Goal: Task Accomplishment & Management: Manage account settings

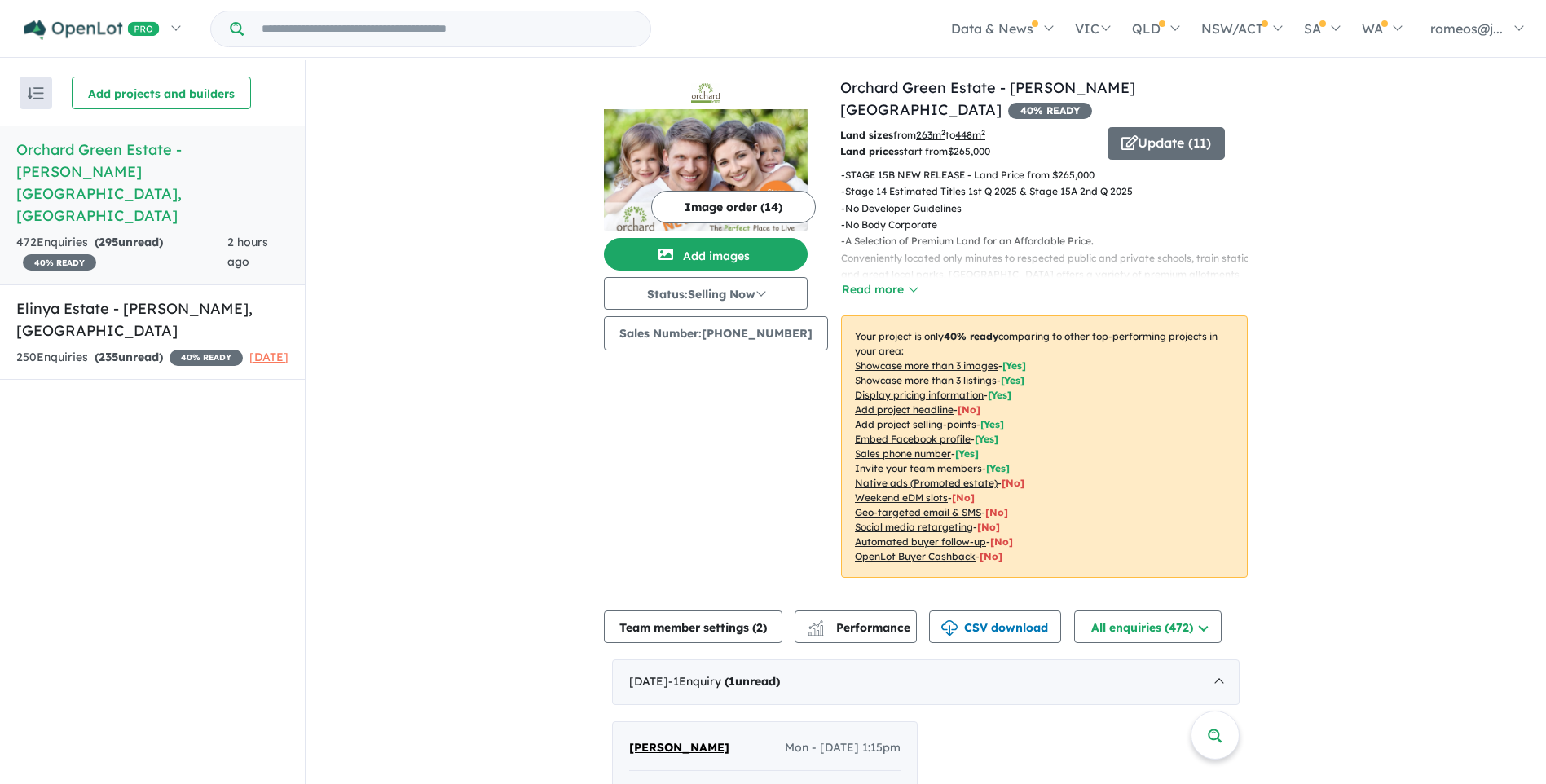
click at [226, 480] on div "Recent enquiries first Most unread enquiries first Most enquiries first By name…" at bounding box center [152, 423] width 305 height 726
click at [141, 233] on div "472 Enquir ies ( 295 unread) 40 % READY" at bounding box center [121, 252] width 211 height 39
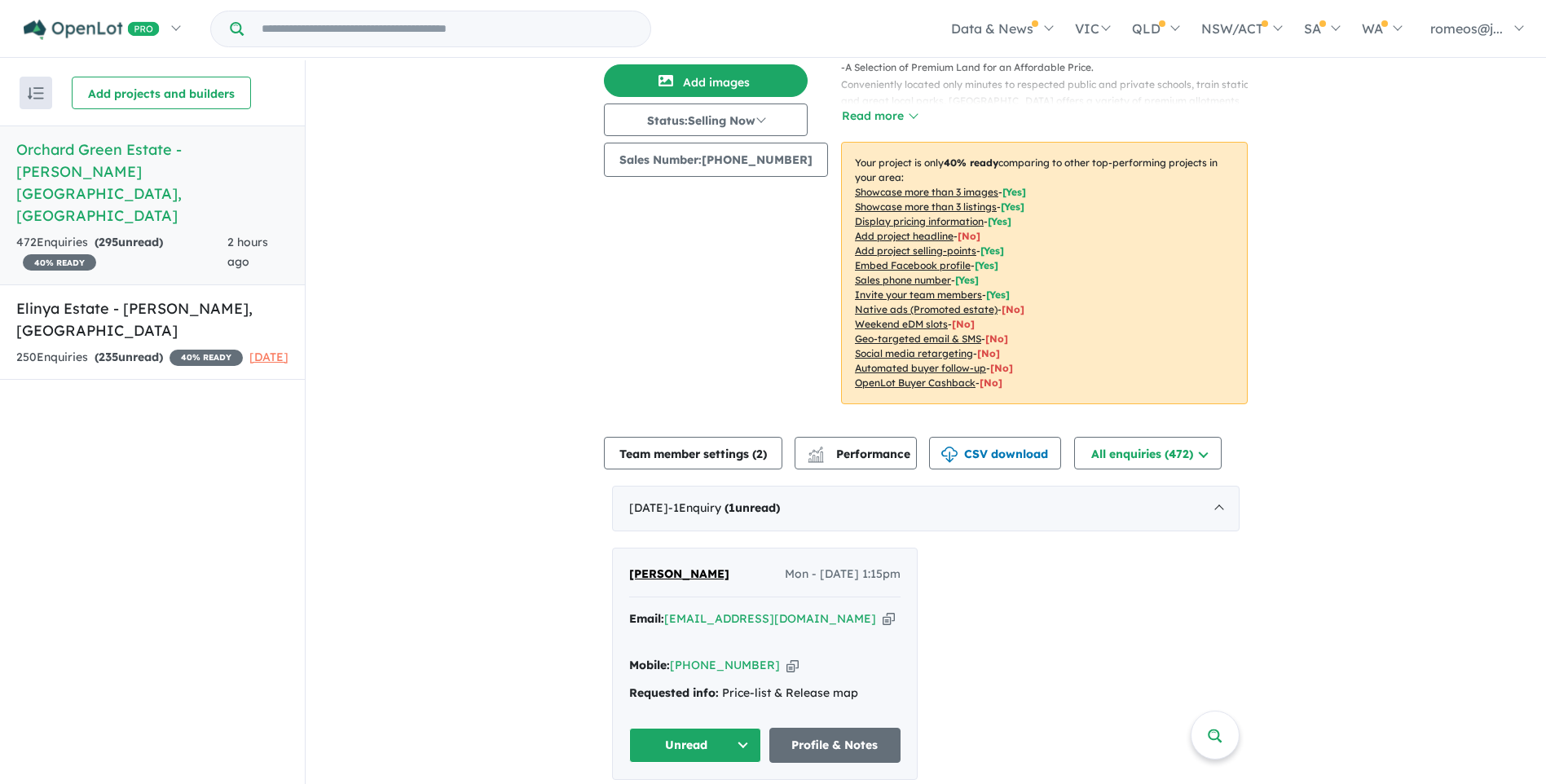
scroll to position [407, 0]
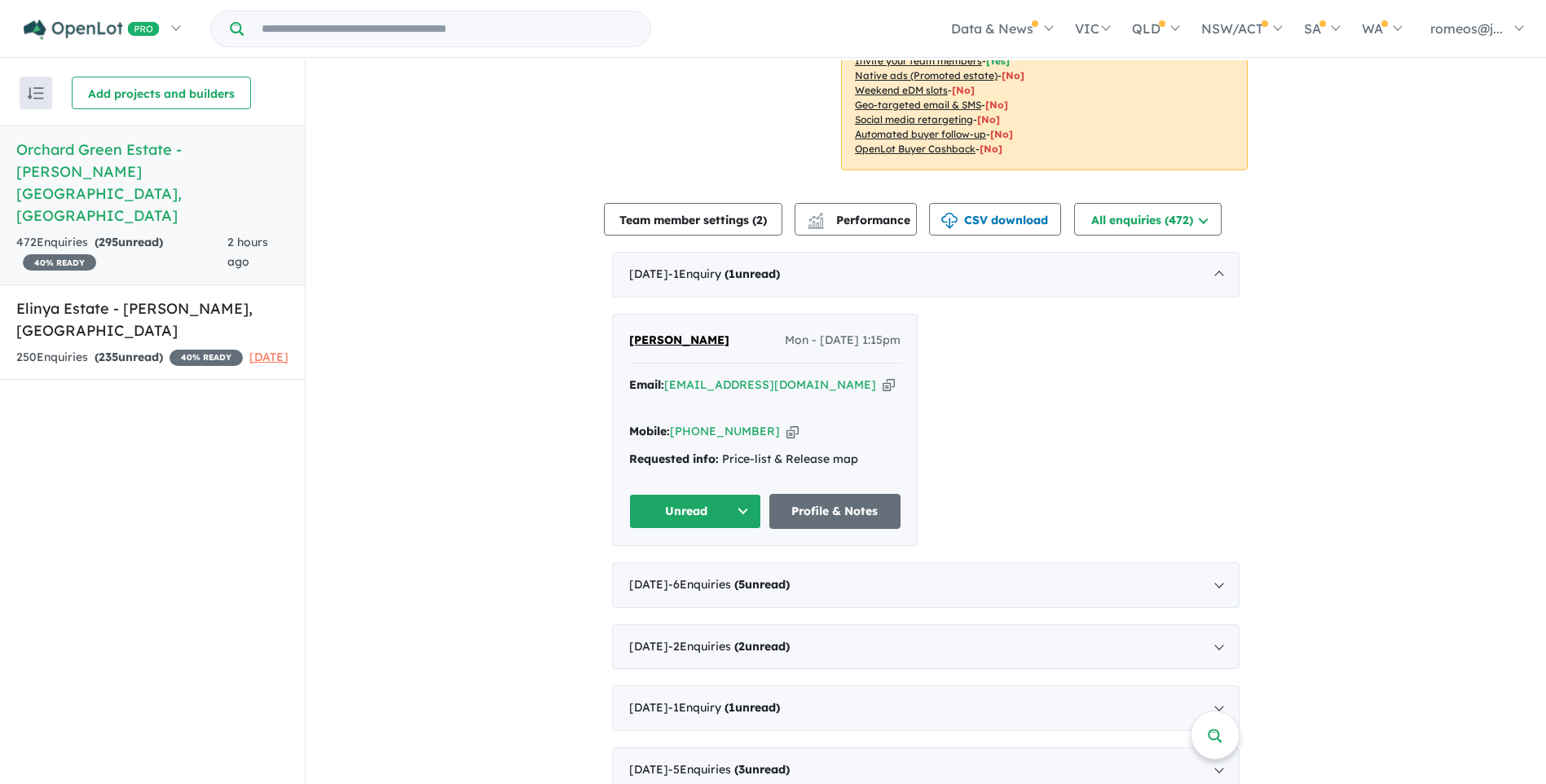
click at [738, 495] on button "Unread" at bounding box center [695, 510] width 132 height 35
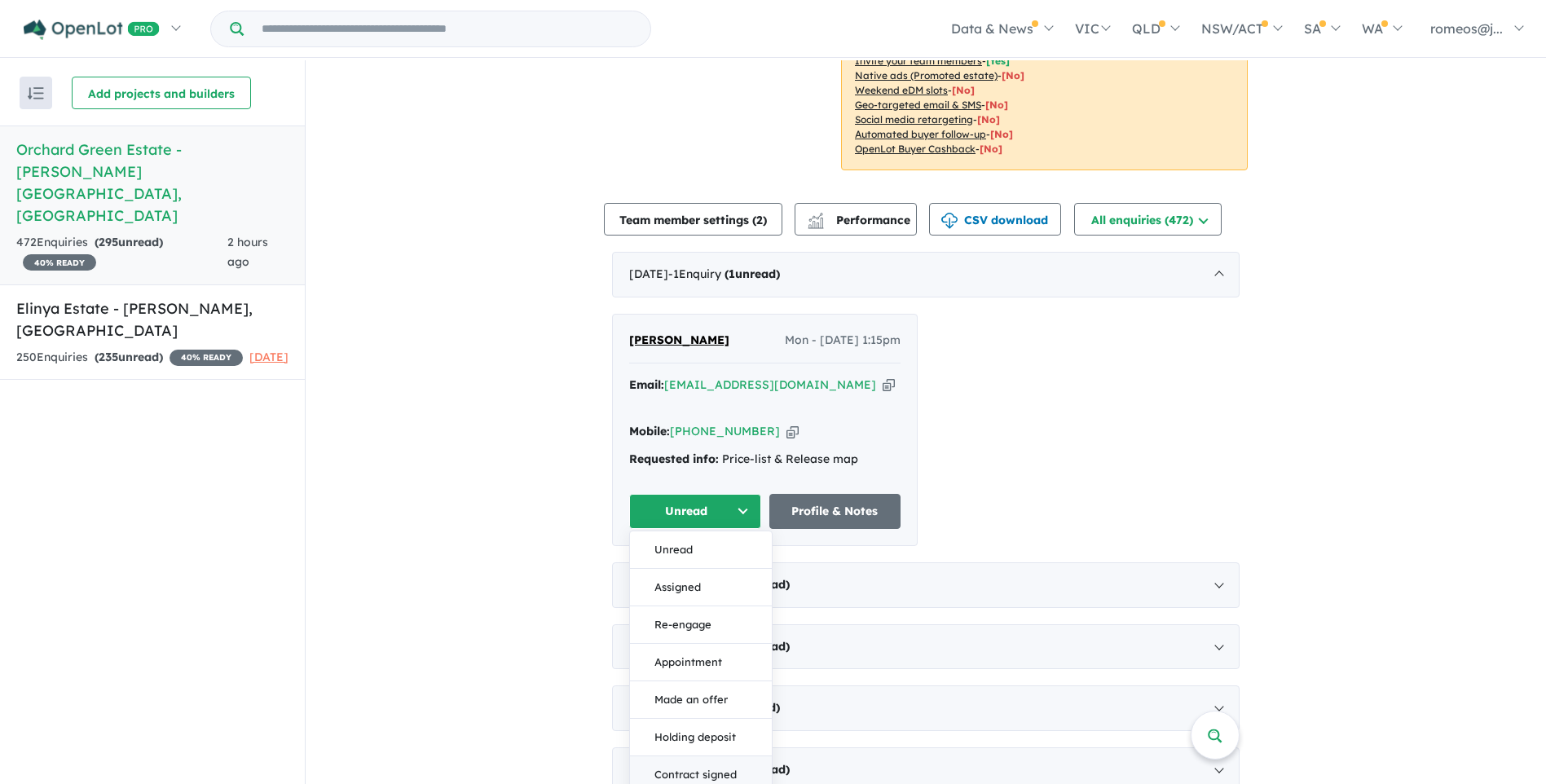
click at [697, 756] on button "Contract signed" at bounding box center [701, 775] width 142 height 38
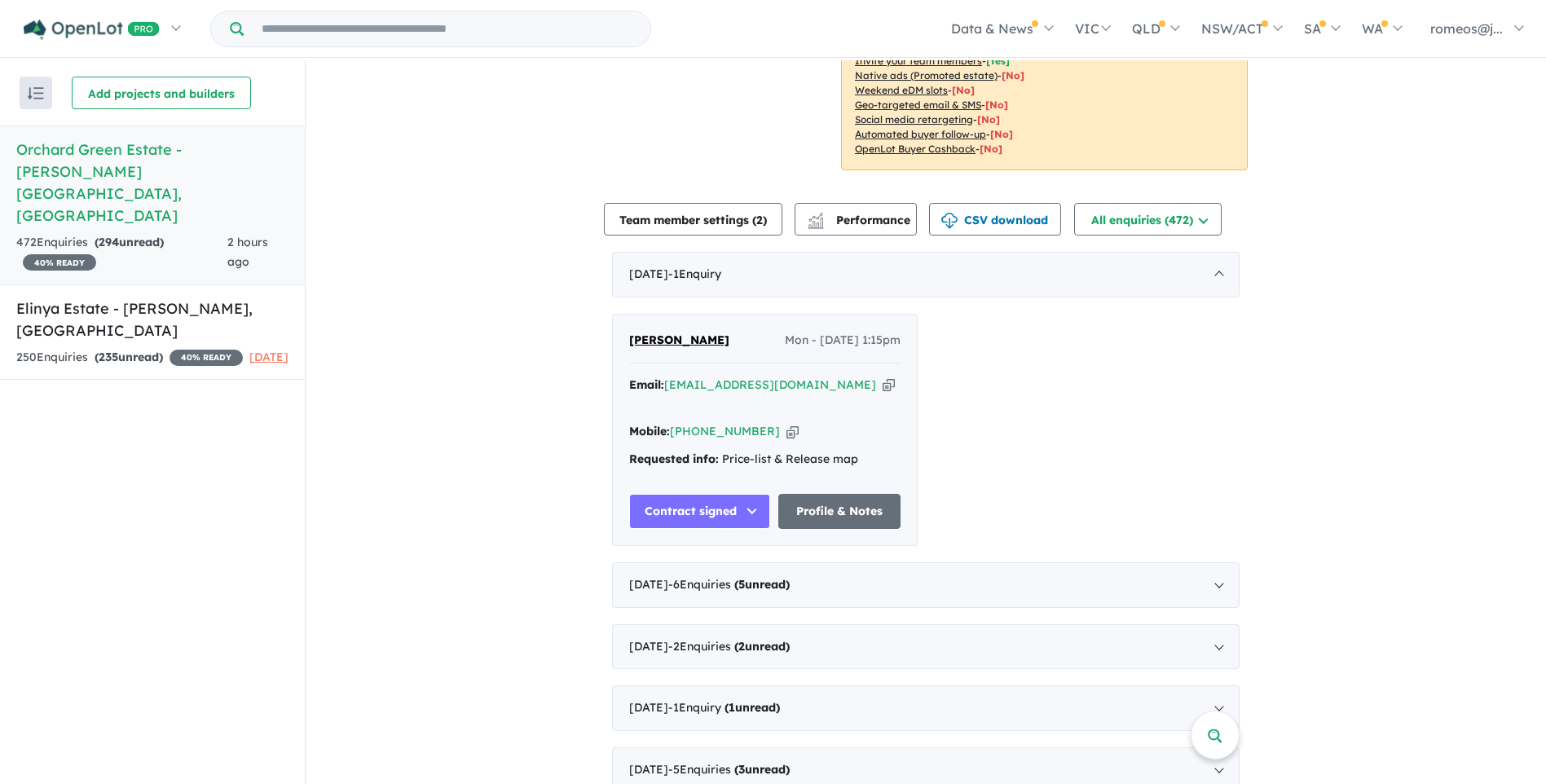
click at [735, 493] on button "Contract signed" at bounding box center [700, 510] width 141 height 35
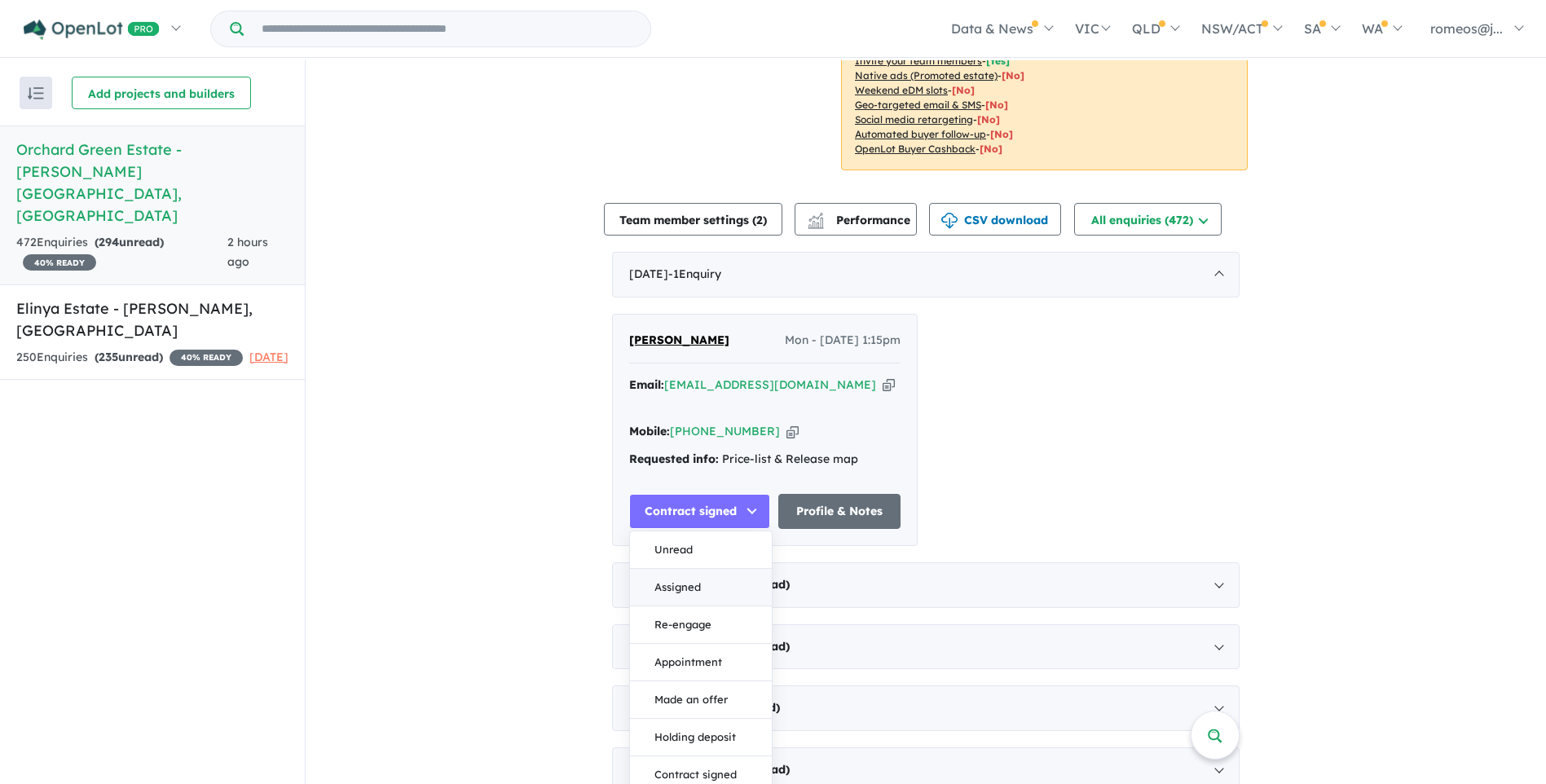
click at [703, 569] on button "Assigned" at bounding box center [701, 587] width 142 height 38
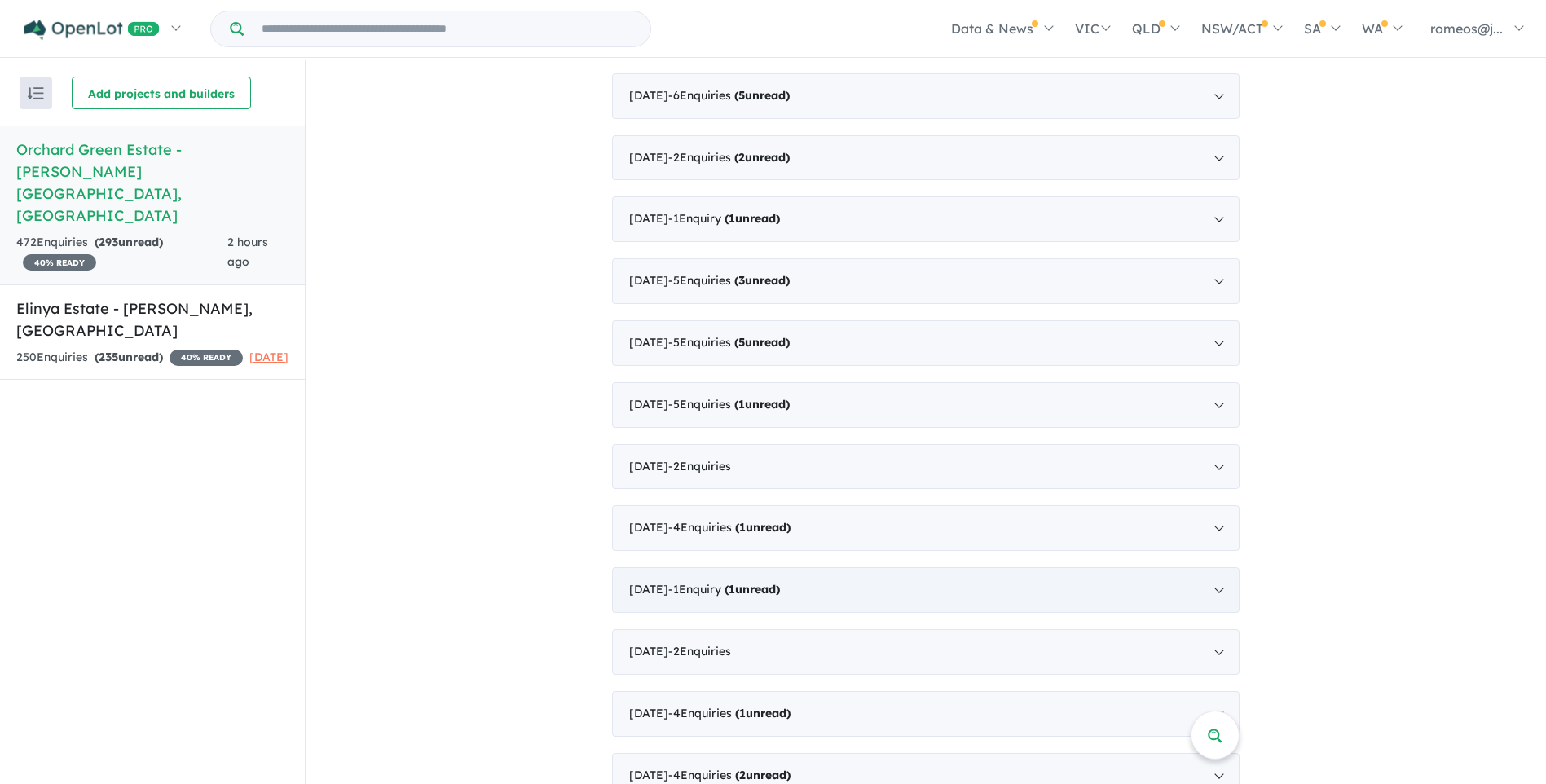
scroll to position [570, 0]
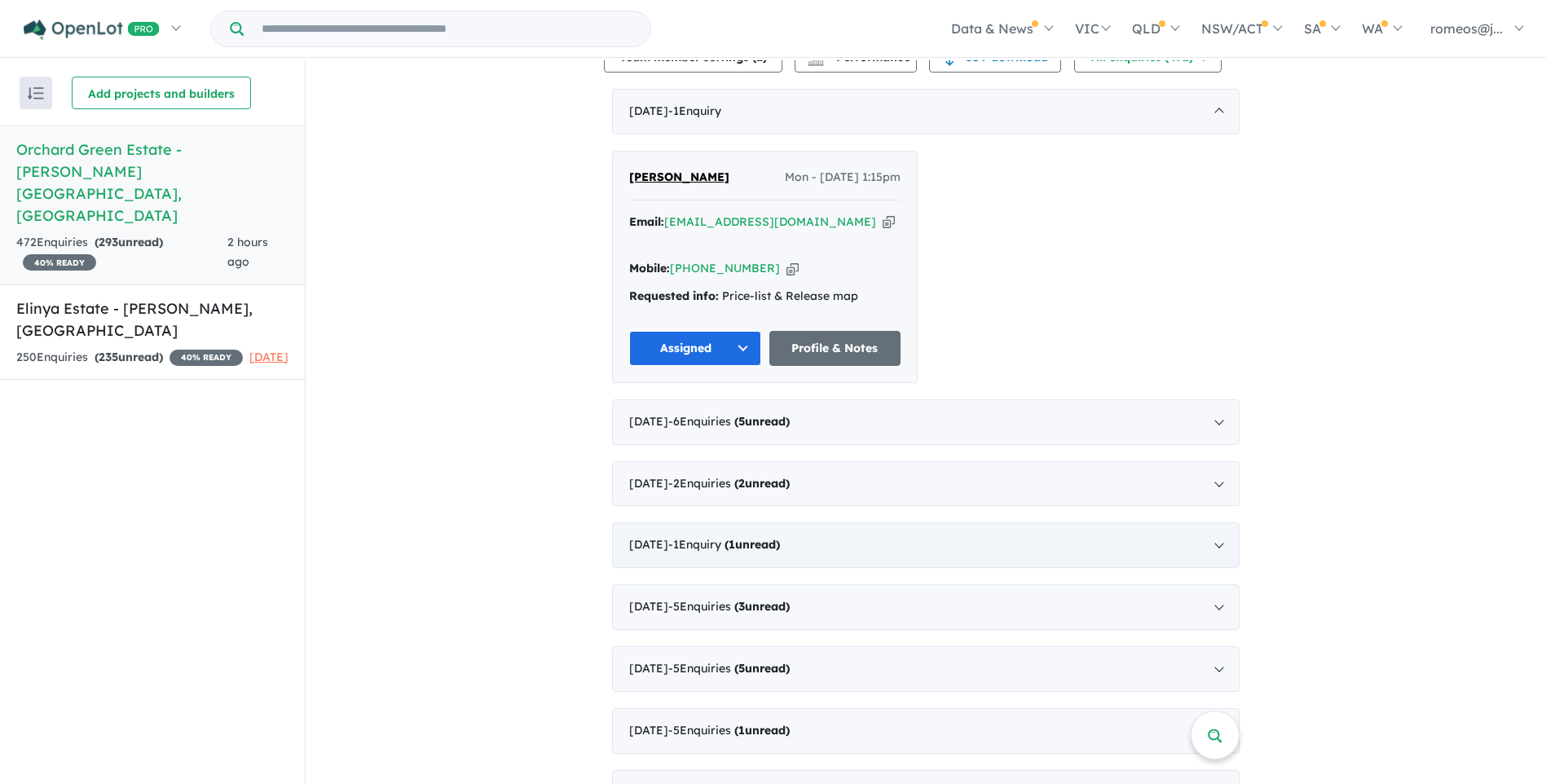
click at [698, 536] on span "- 1 Enquir y ( 1 unread)" at bounding box center [723, 544] width 112 height 15
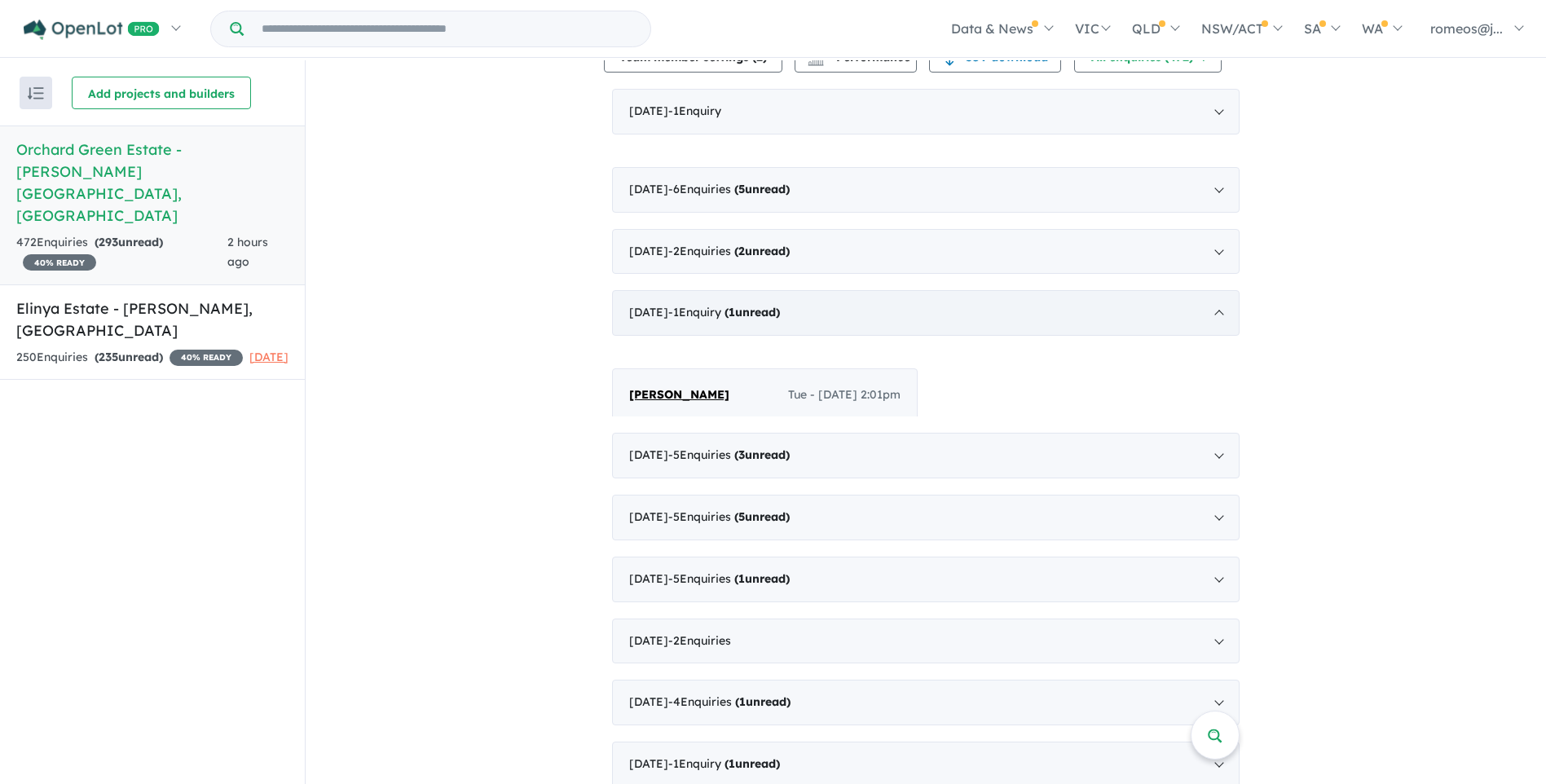
scroll to position [3, 0]
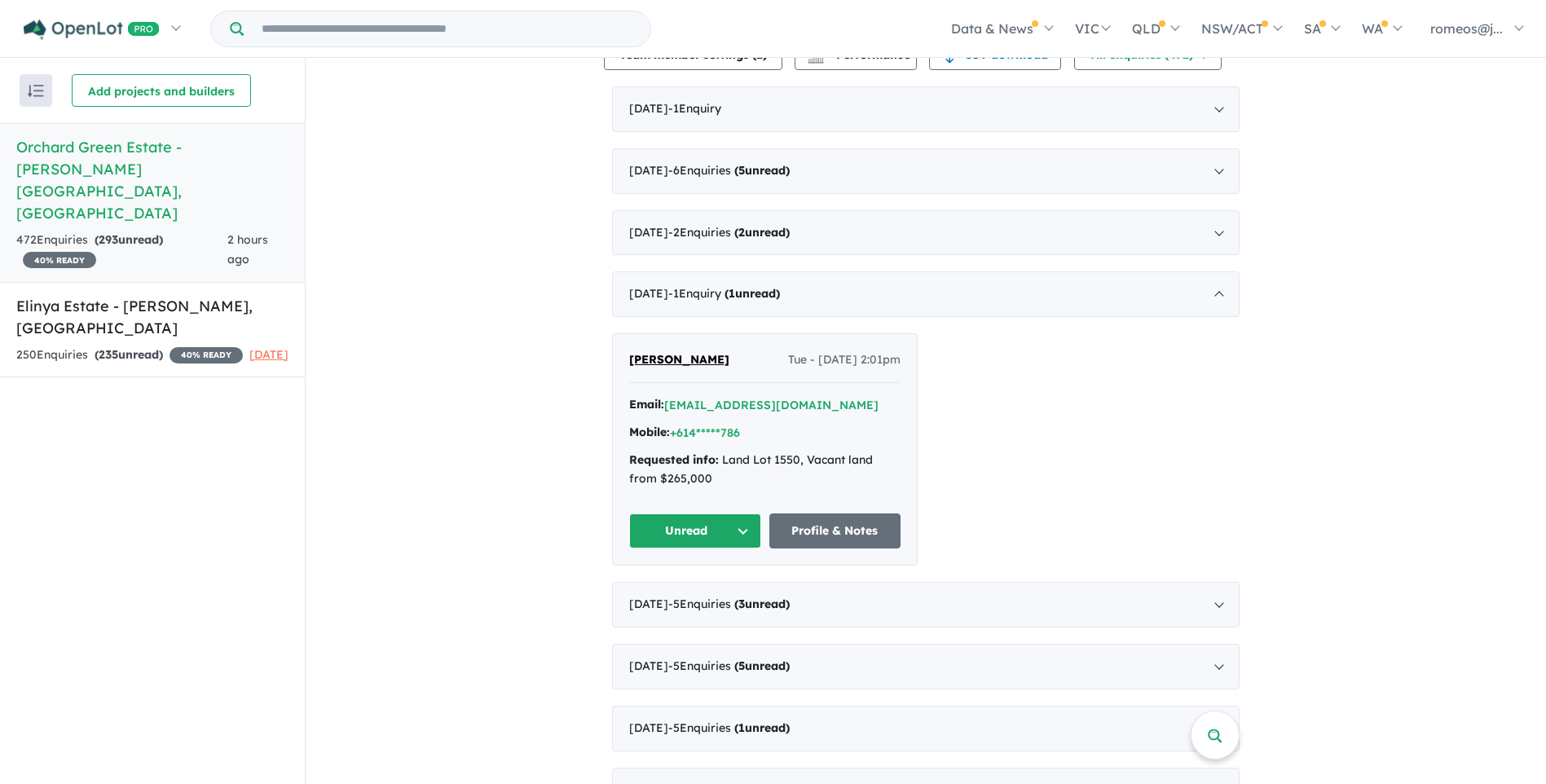
click at [732, 513] on button "Unread" at bounding box center [695, 530] width 132 height 35
click at [699, 588] on button "Assigned" at bounding box center [701, 607] width 142 height 38
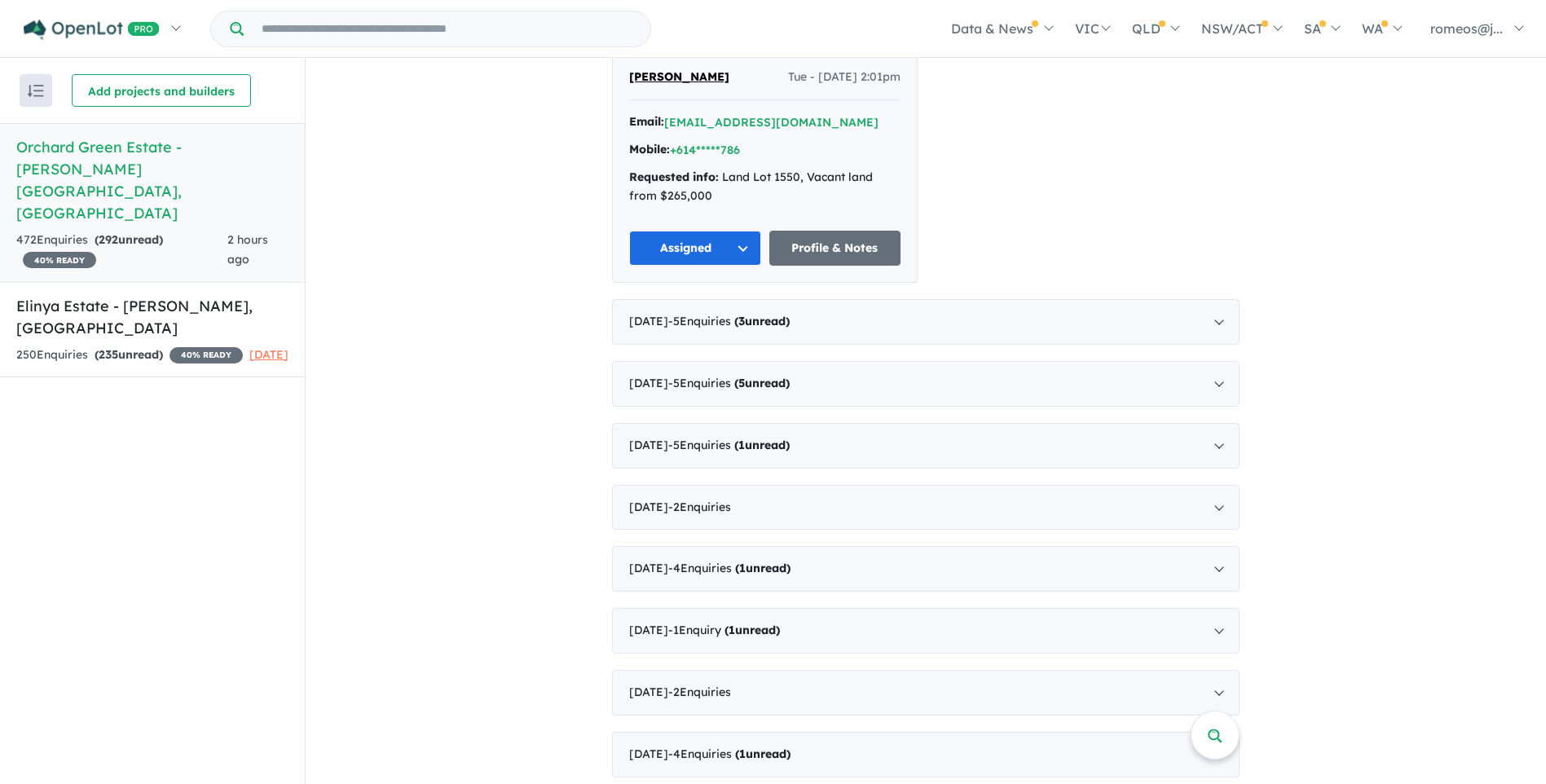
scroll to position [897, 0]
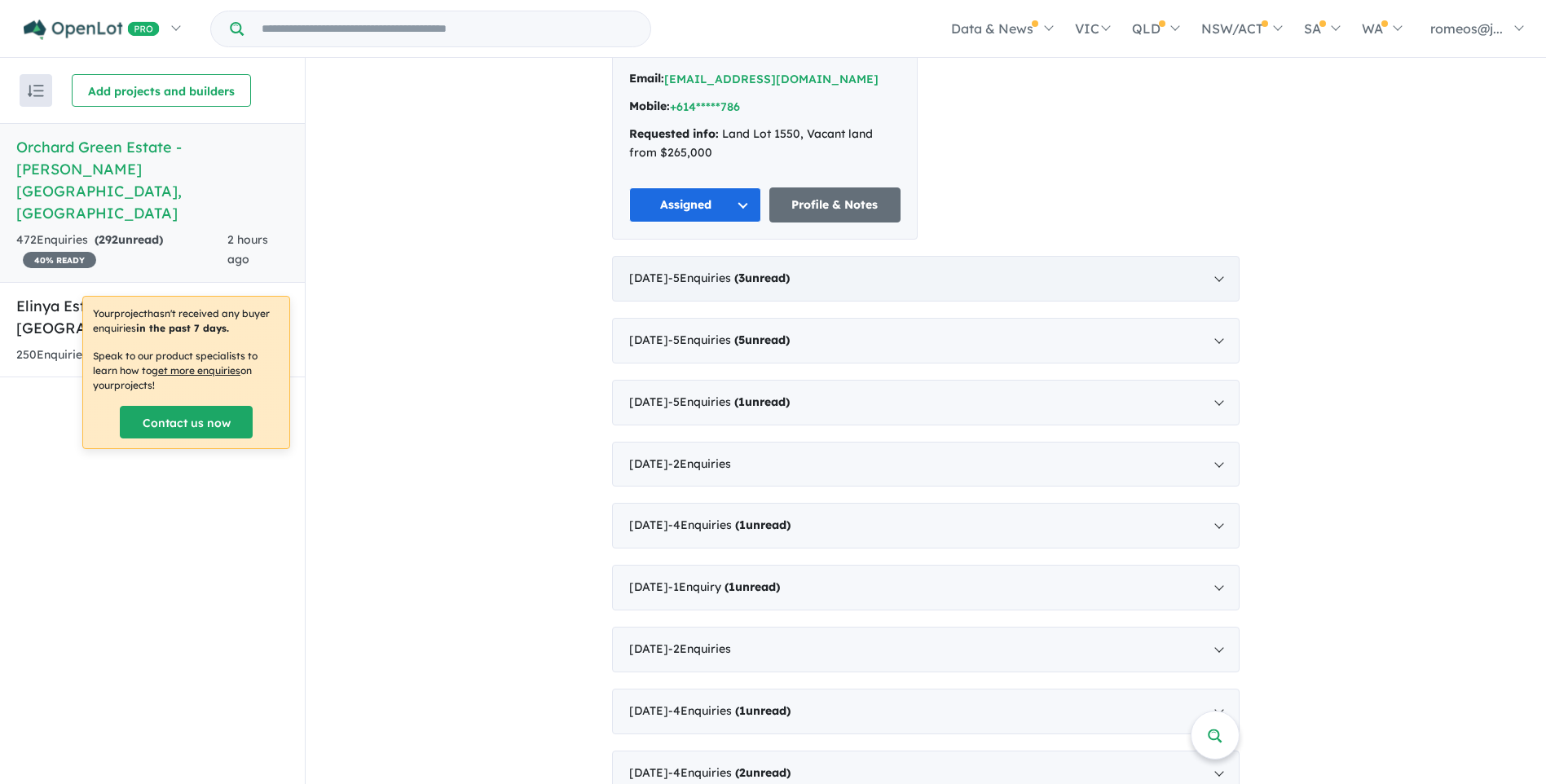
click at [733, 270] on span "- 5 Enquir ies ( 3 unread)" at bounding box center [728, 278] width 121 height 15
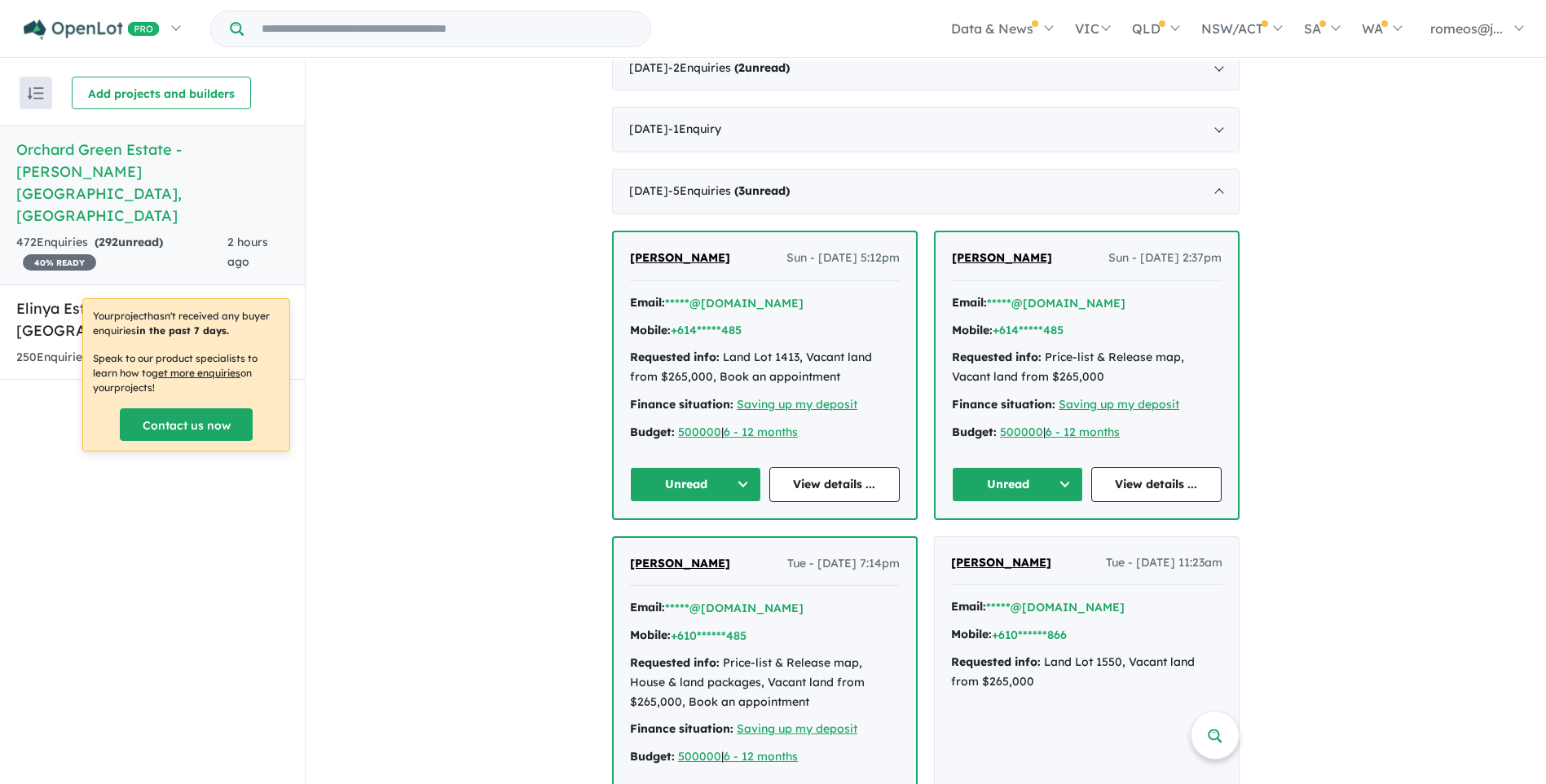
scroll to position [733, 0]
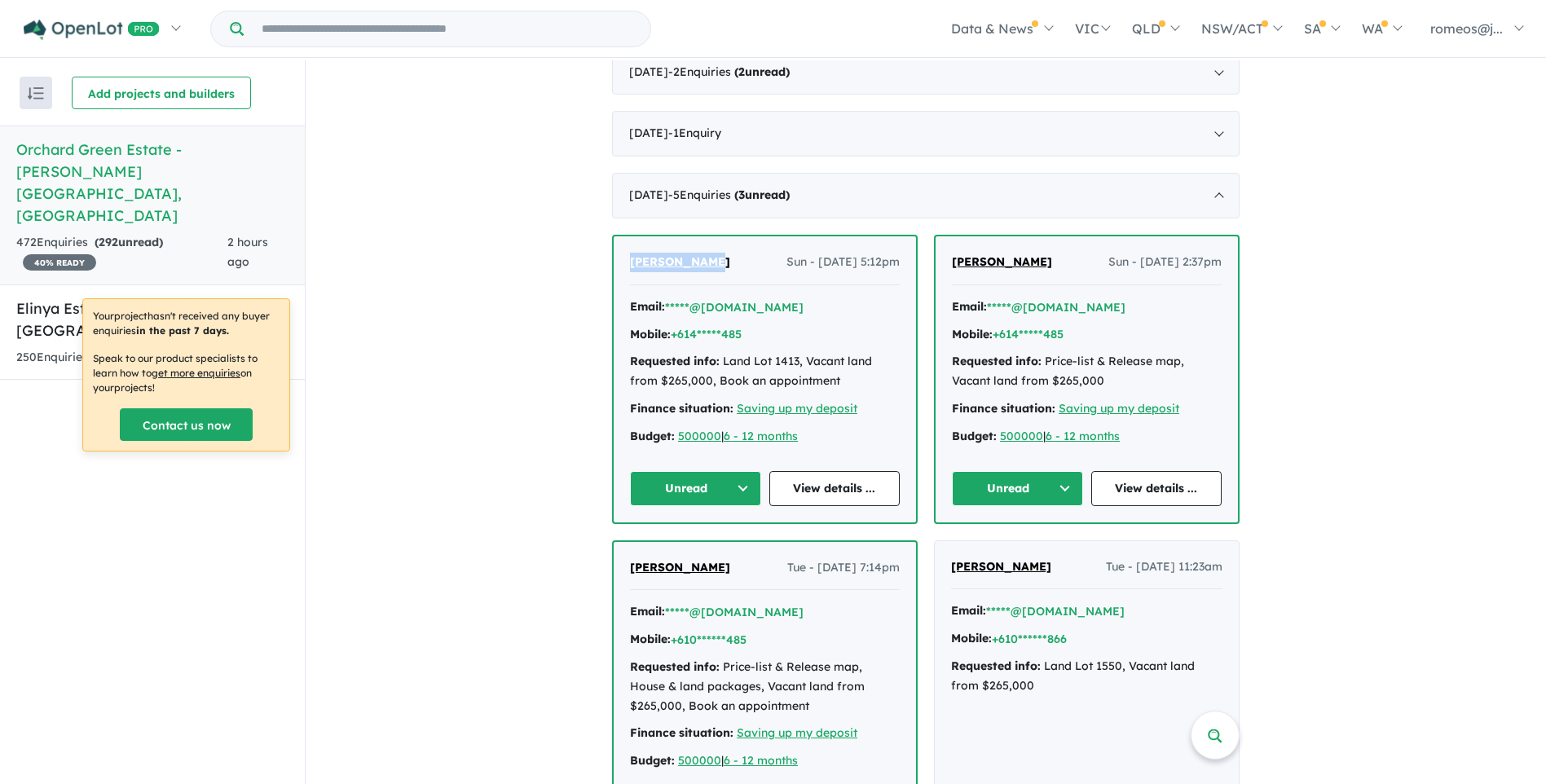
drag, startPoint x: 716, startPoint y: 244, endPoint x: 626, endPoint y: 241, distance: 90.0
click at [630, 252] on div "[PERSON_NAME] Sun - [DATE] 5:12pm" at bounding box center [765, 268] width 270 height 33
copy span "[PERSON_NAME]"
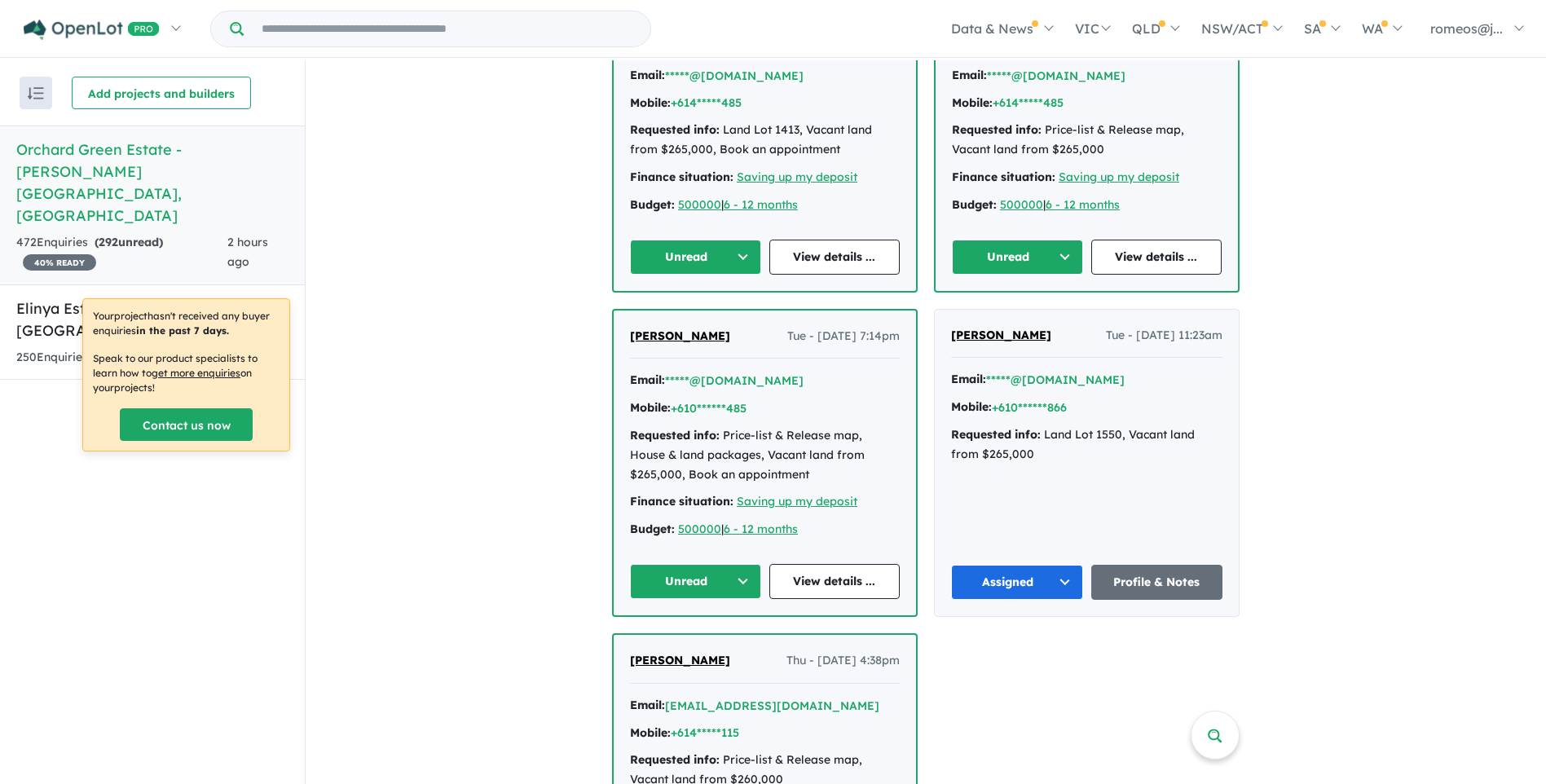
scroll to position [977, 0]
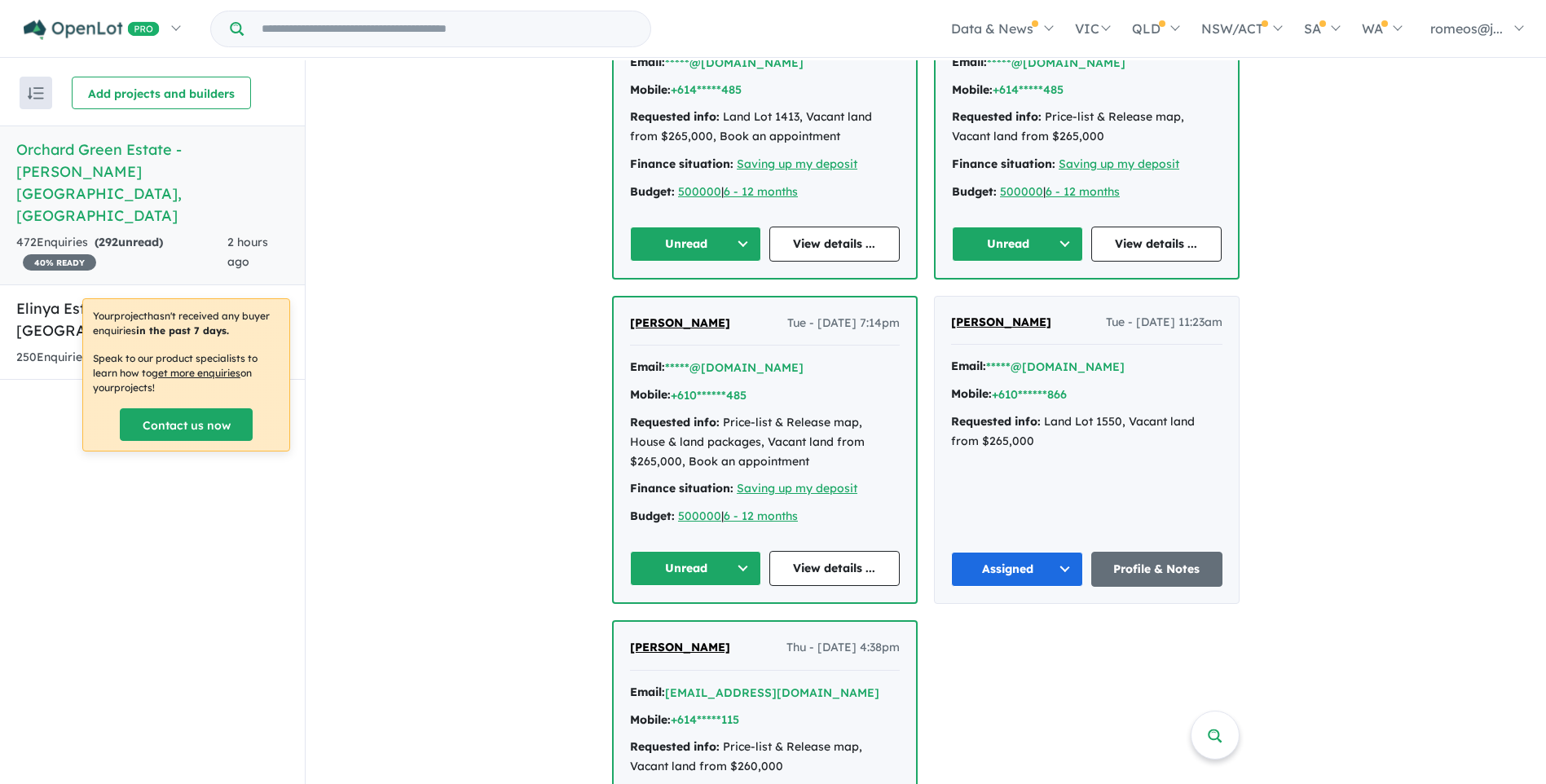
drag, startPoint x: 1059, startPoint y: 301, endPoint x: 940, endPoint y: 311, distance: 119.4
click at [940, 311] on div "[PERSON_NAME] Tue - [DATE] 11:23am Email: *****@[DOMAIN_NAME] Mobile: +610*****…" at bounding box center [1086, 449] width 304 height 307
drag, startPoint x: 940, startPoint y: 311, endPoint x: 964, endPoint y: 303, distance: 25.3
copy span "[PERSON_NAME]"
